Goal: Information Seeking & Learning: Learn about a topic

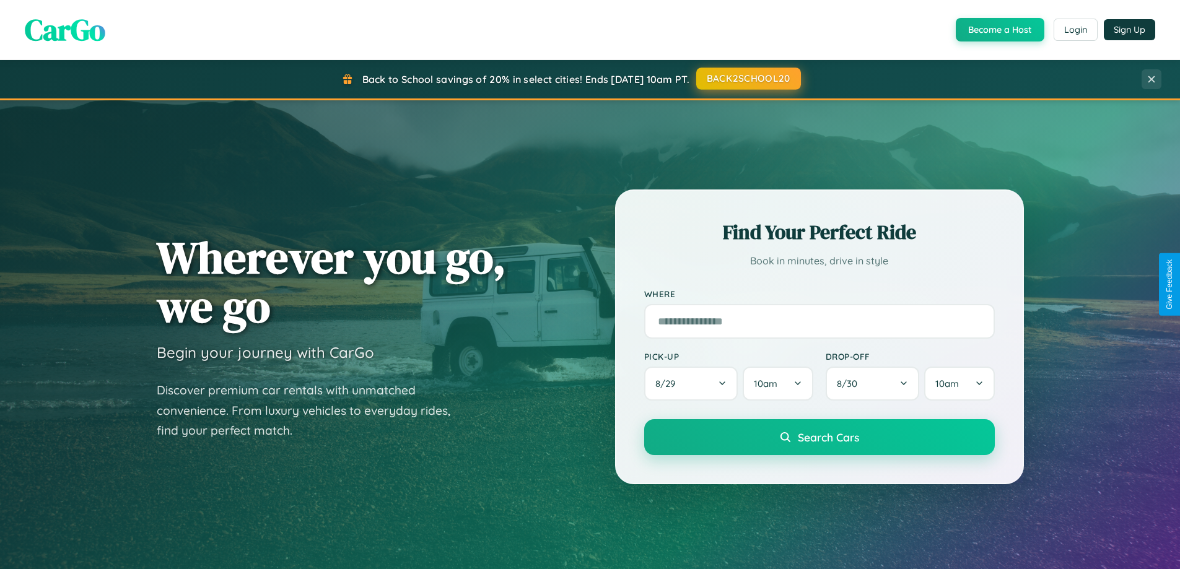
click at [747, 79] on button "BACK2SCHOOL20" at bounding box center [748, 79] width 105 height 22
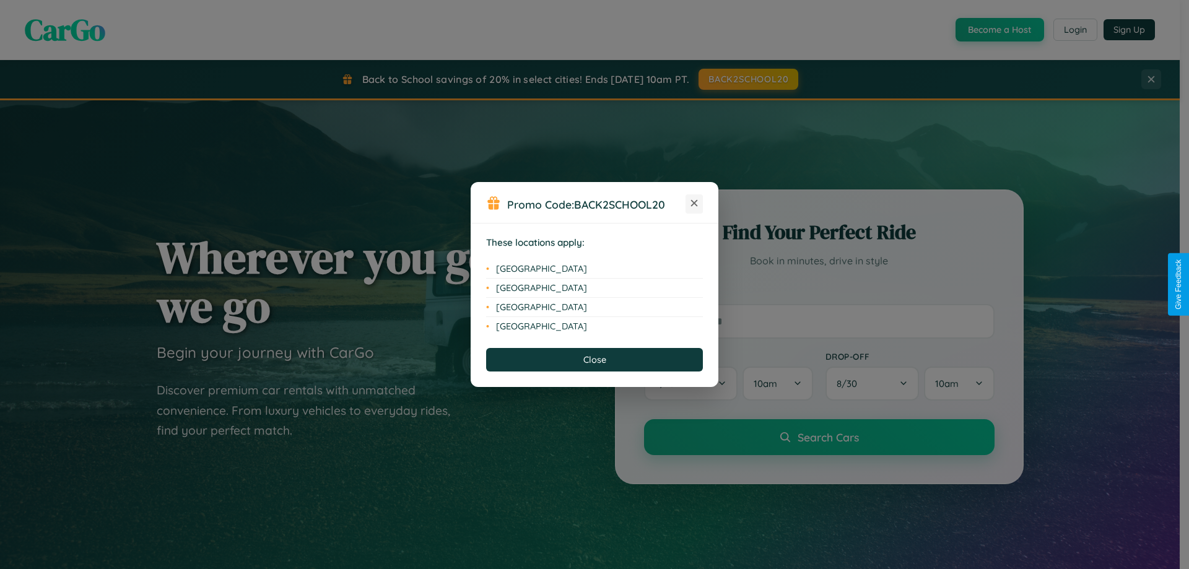
click at [694, 204] on icon at bounding box center [694, 203] width 7 height 7
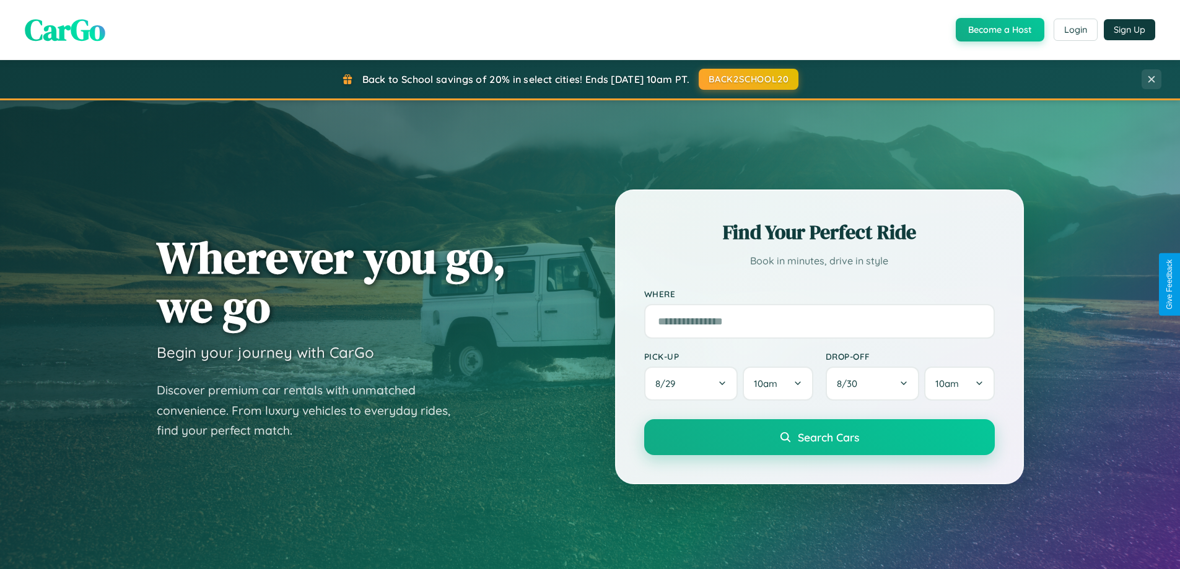
scroll to position [852, 0]
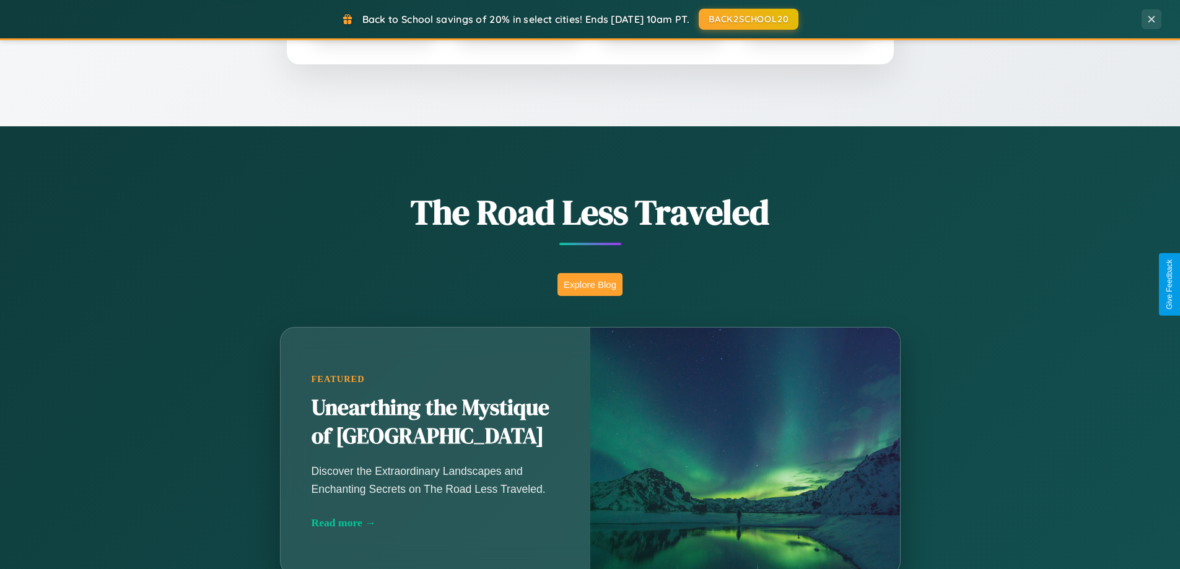
click at [590, 284] on button "Explore Blog" at bounding box center [589, 284] width 65 height 23
